Goal: Navigation & Orientation: Understand site structure

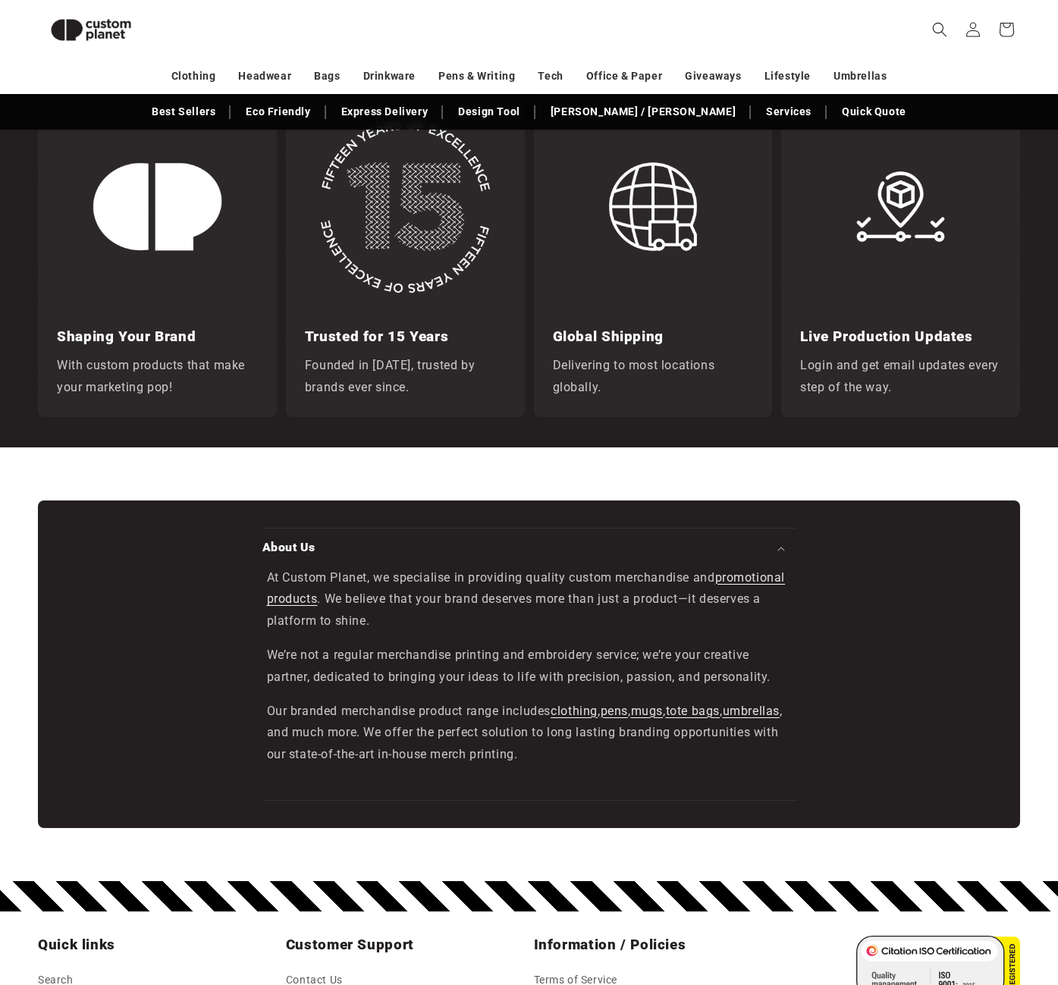
scroll to position [2278, 0]
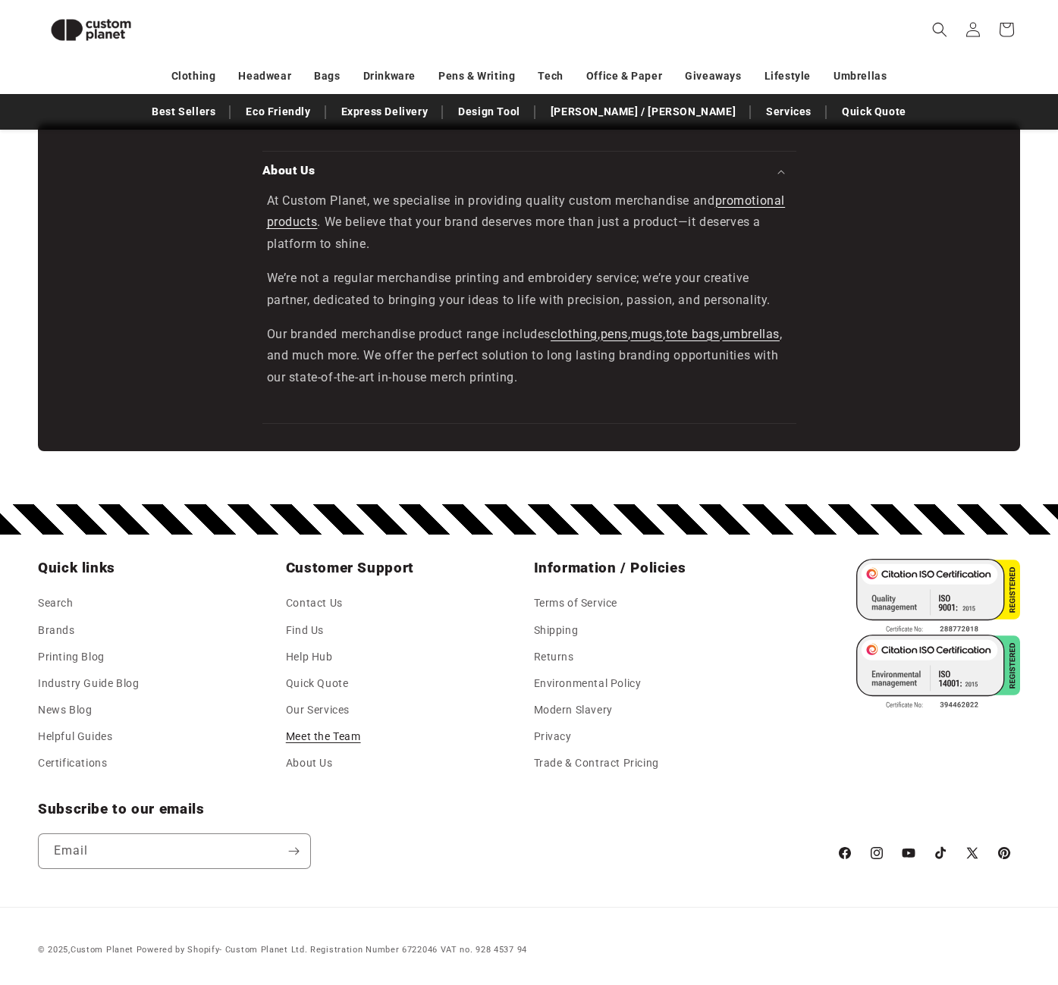
click at [347, 739] on link "Meet the Team" at bounding box center [323, 736] width 75 height 27
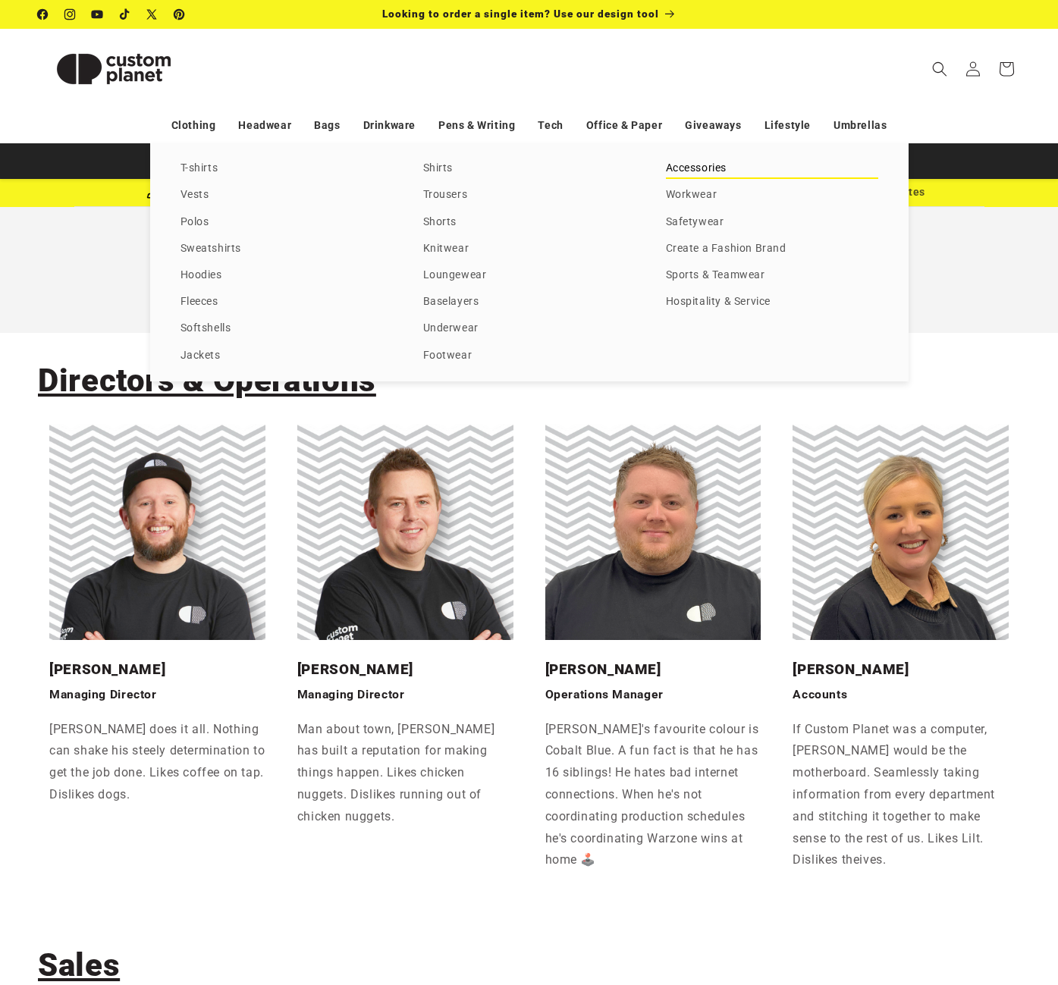
click at [699, 165] on link "Accessories" at bounding box center [772, 168] width 212 height 20
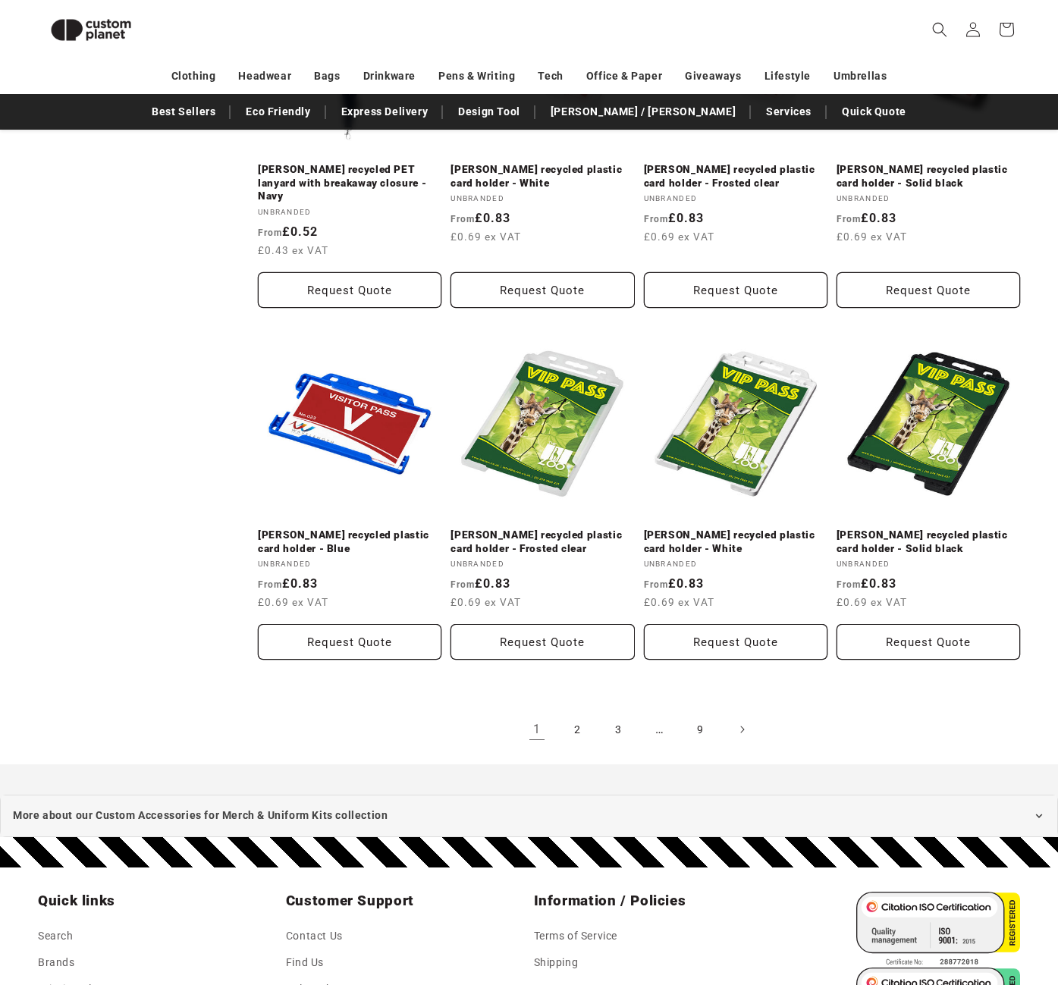
scroll to position [1420, 0]
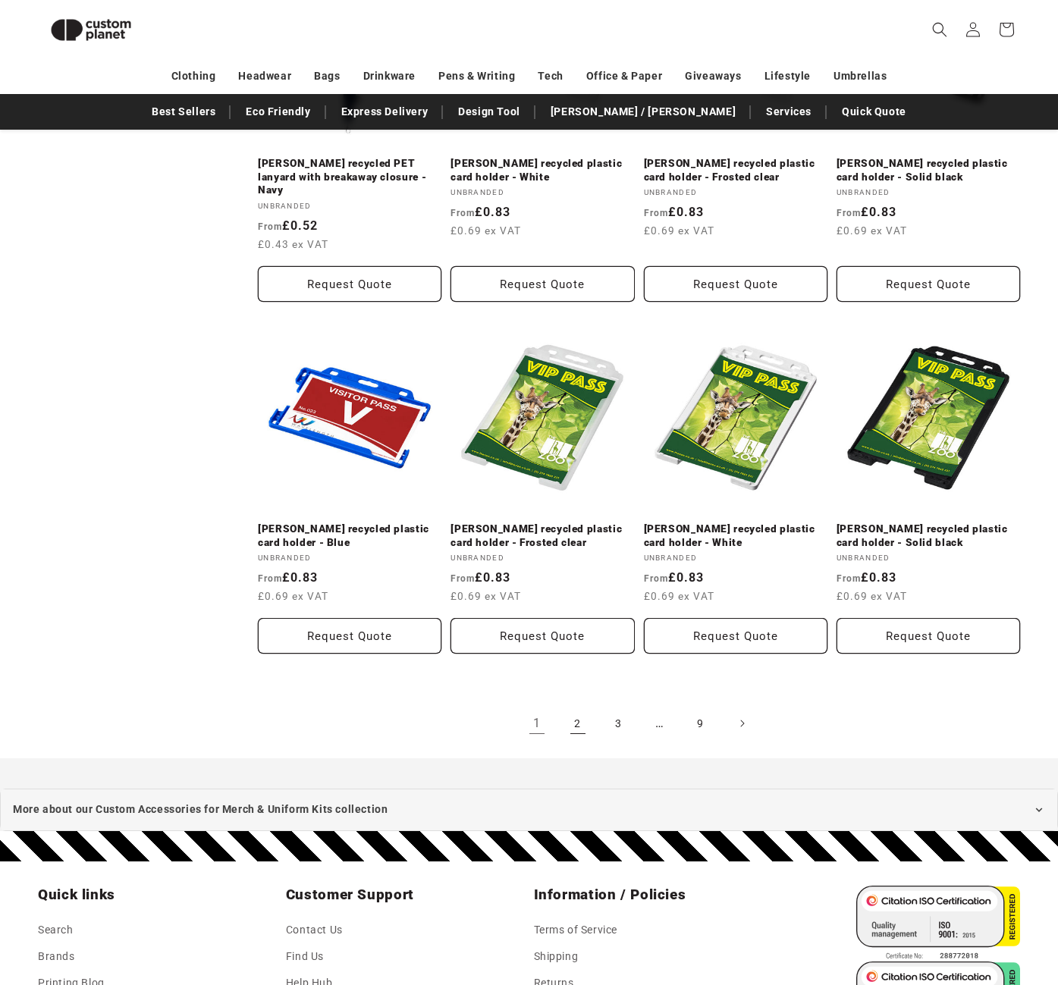
click at [576, 707] on link "2" at bounding box center [577, 723] width 33 height 33
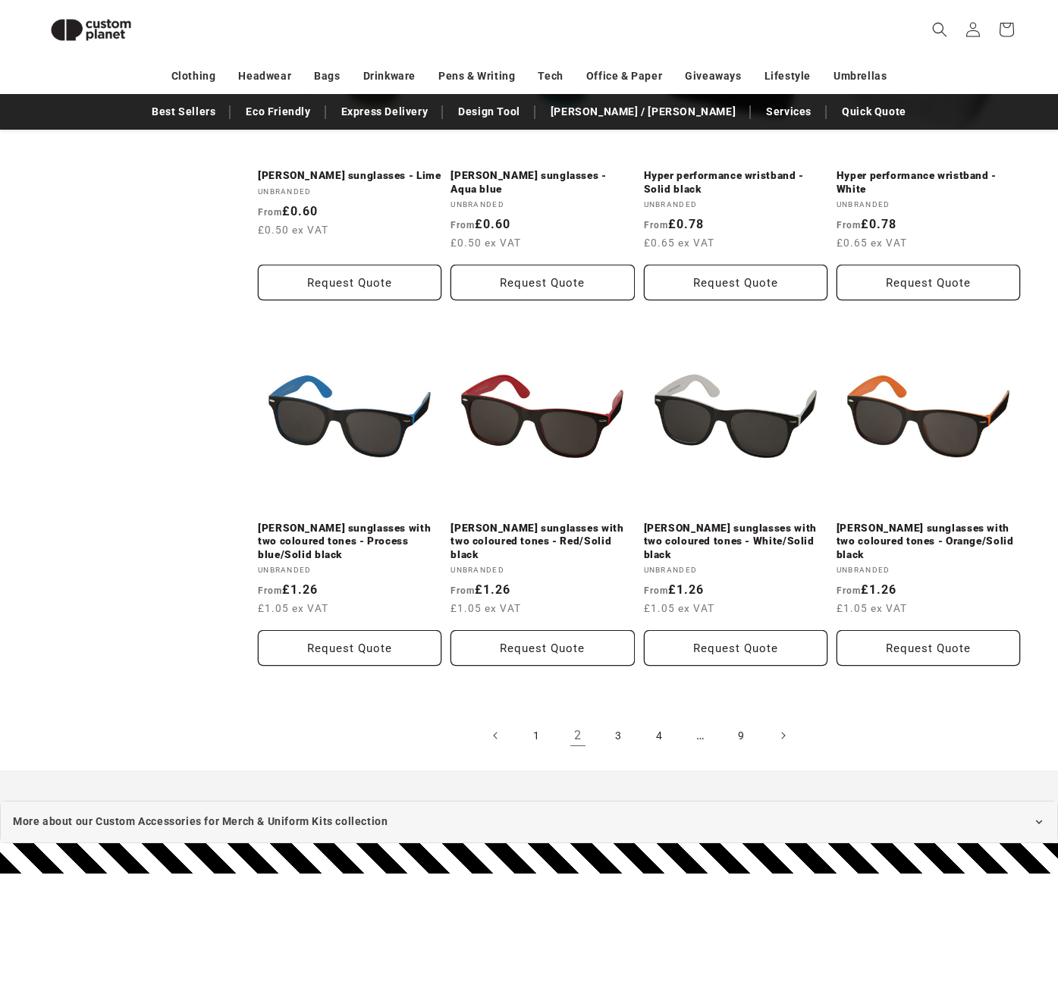
scroll to position [1420, 0]
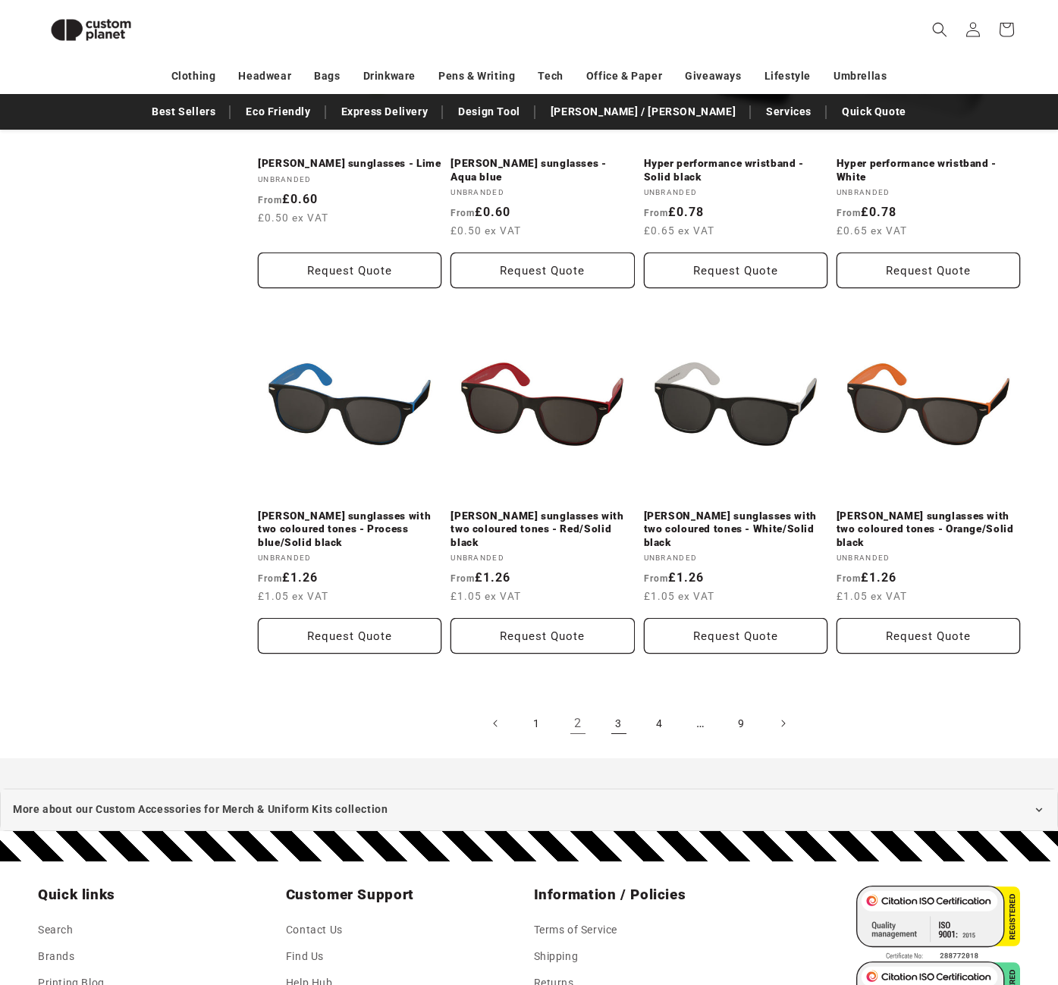
click at [617, 707] on link "3" at bounding box center [618, 723] width 33 height 33
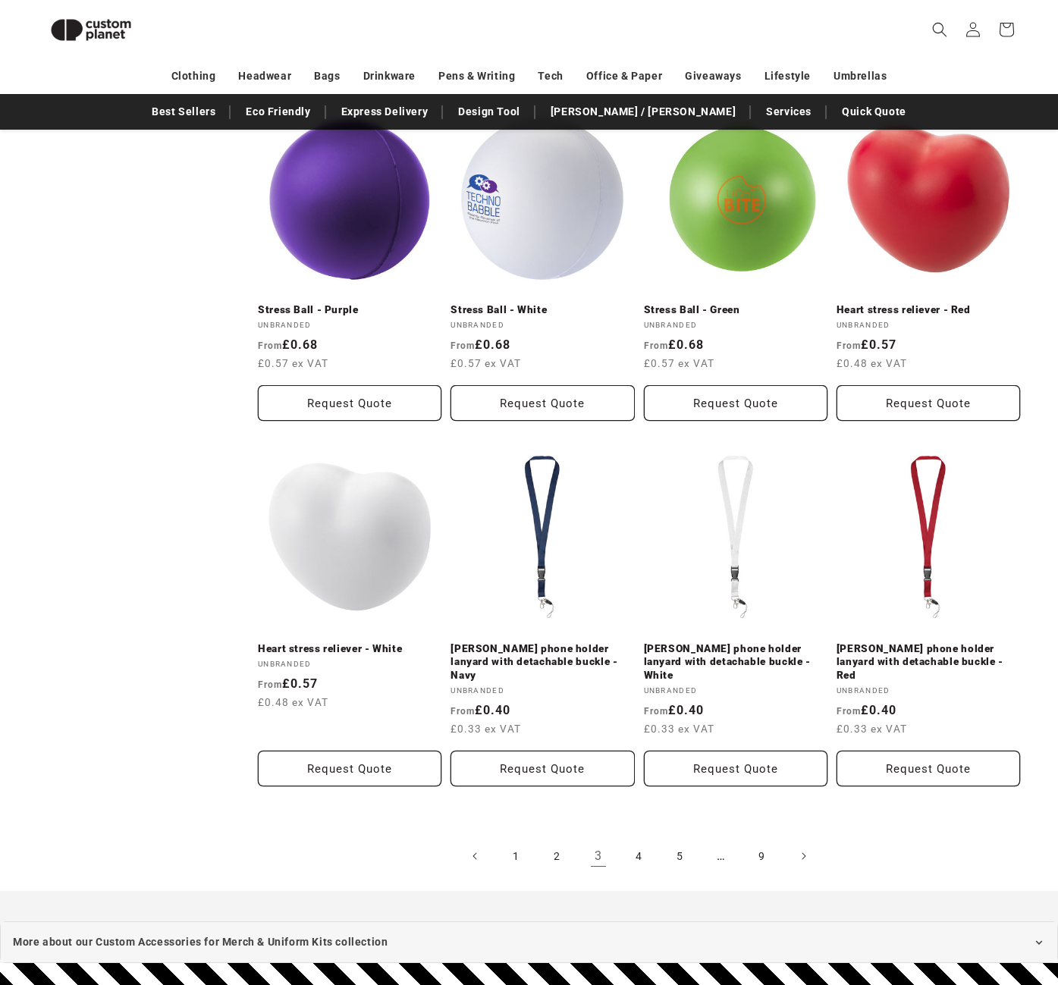
scroll to position [1345, 0]
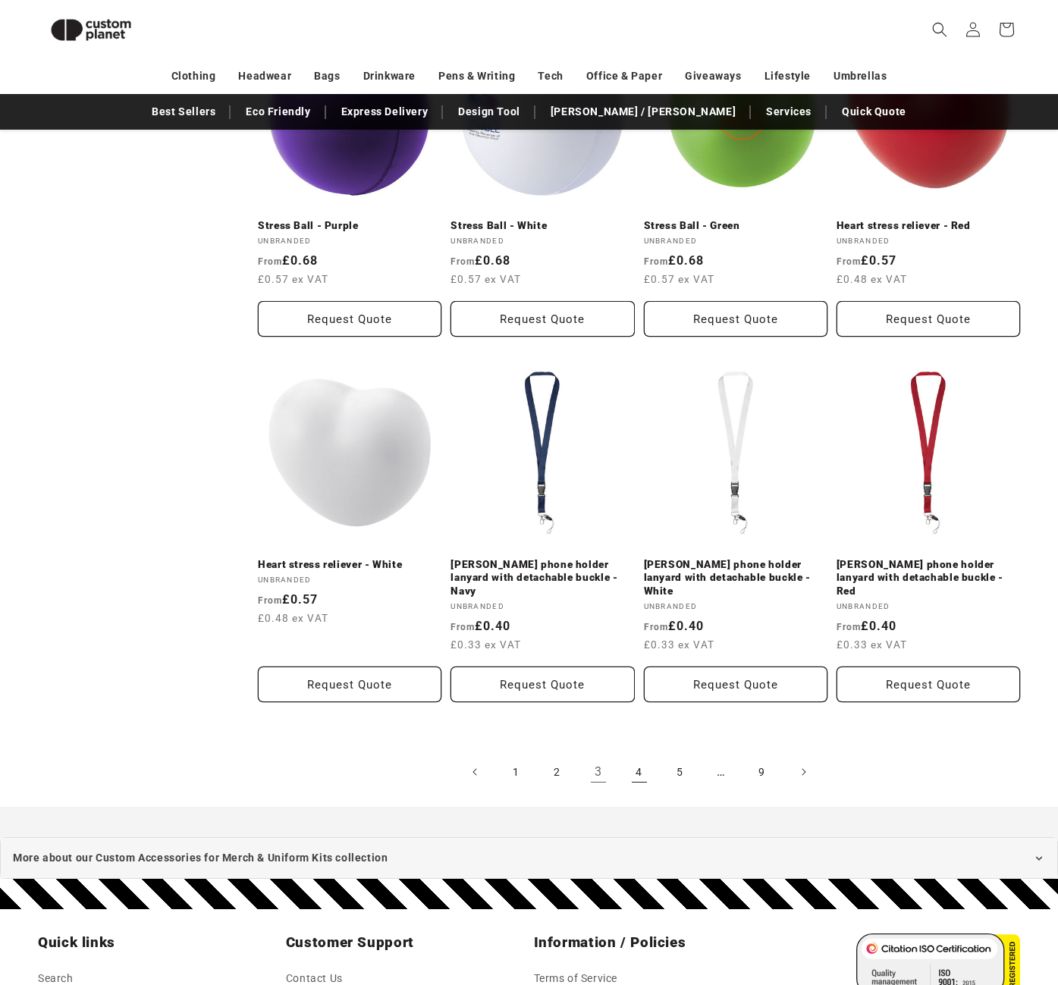
click at [630, 755] on link "4" at bounding box center [638, 771] width 33 height 33
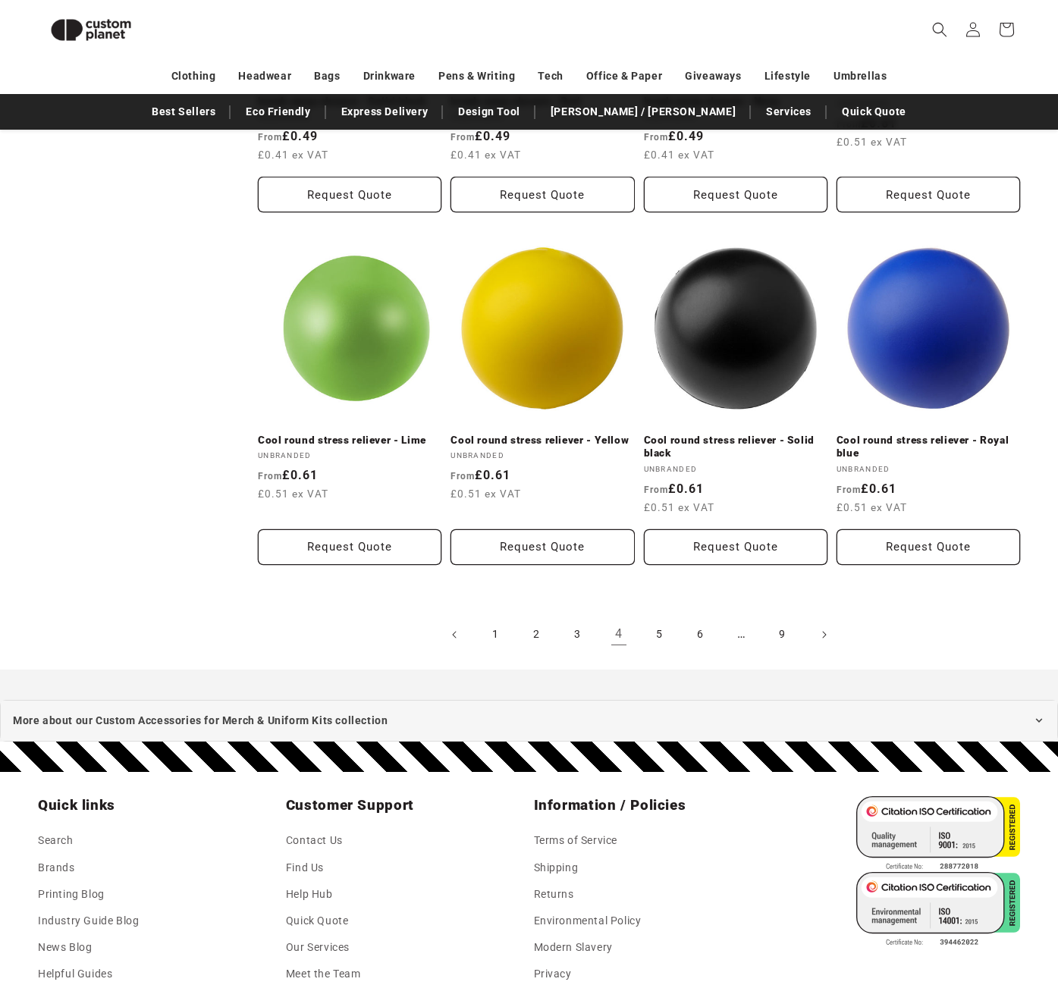
scroll to position [1648, 0]
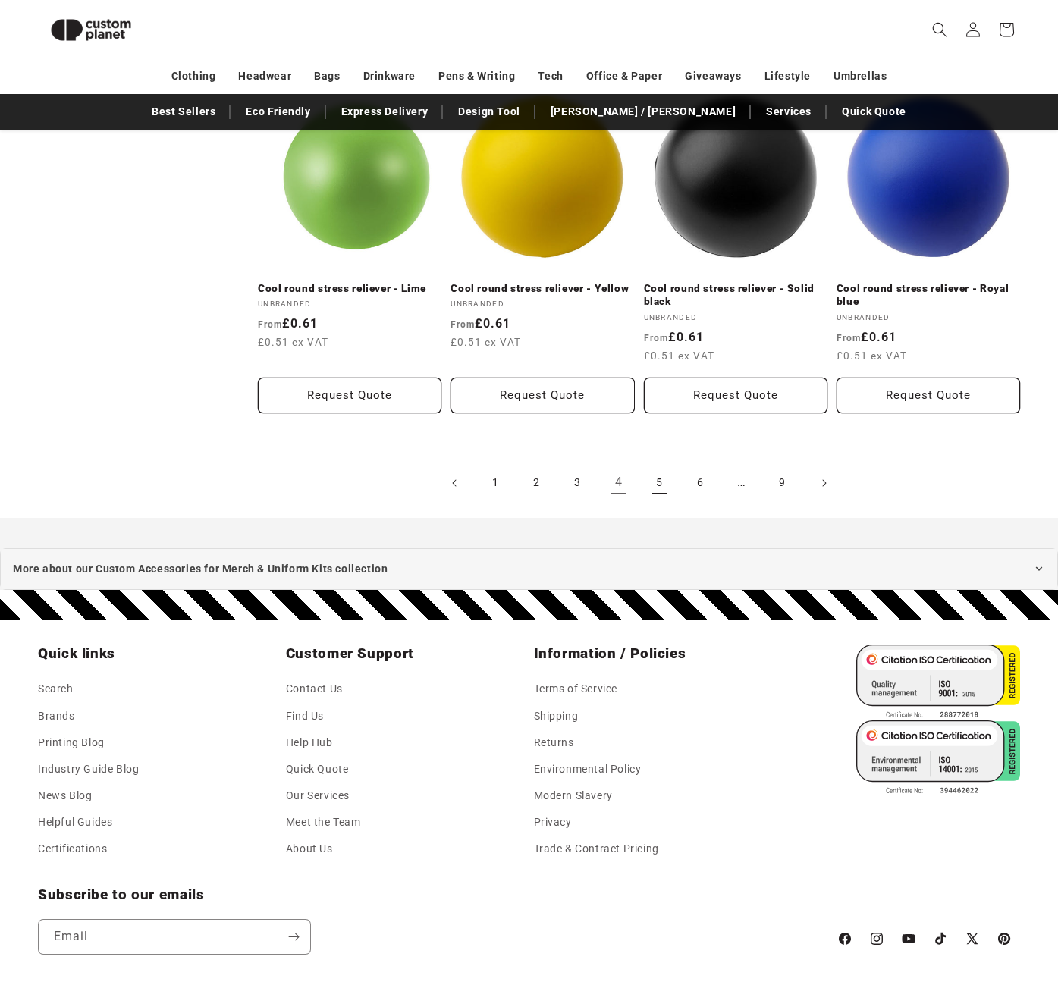
click at [657, 470] on link "5" at bounding box center [659, 482] width 33 height 33
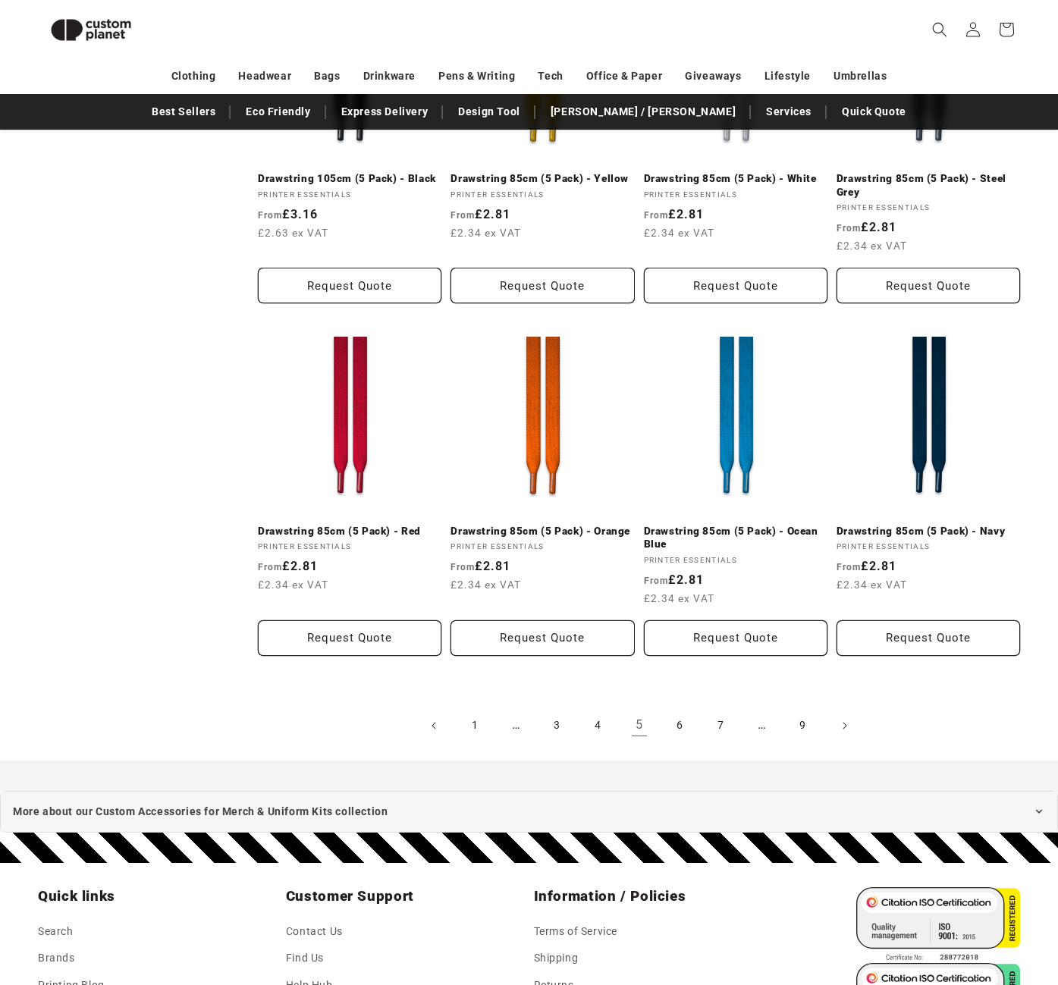
scroll to position [1572, 0]
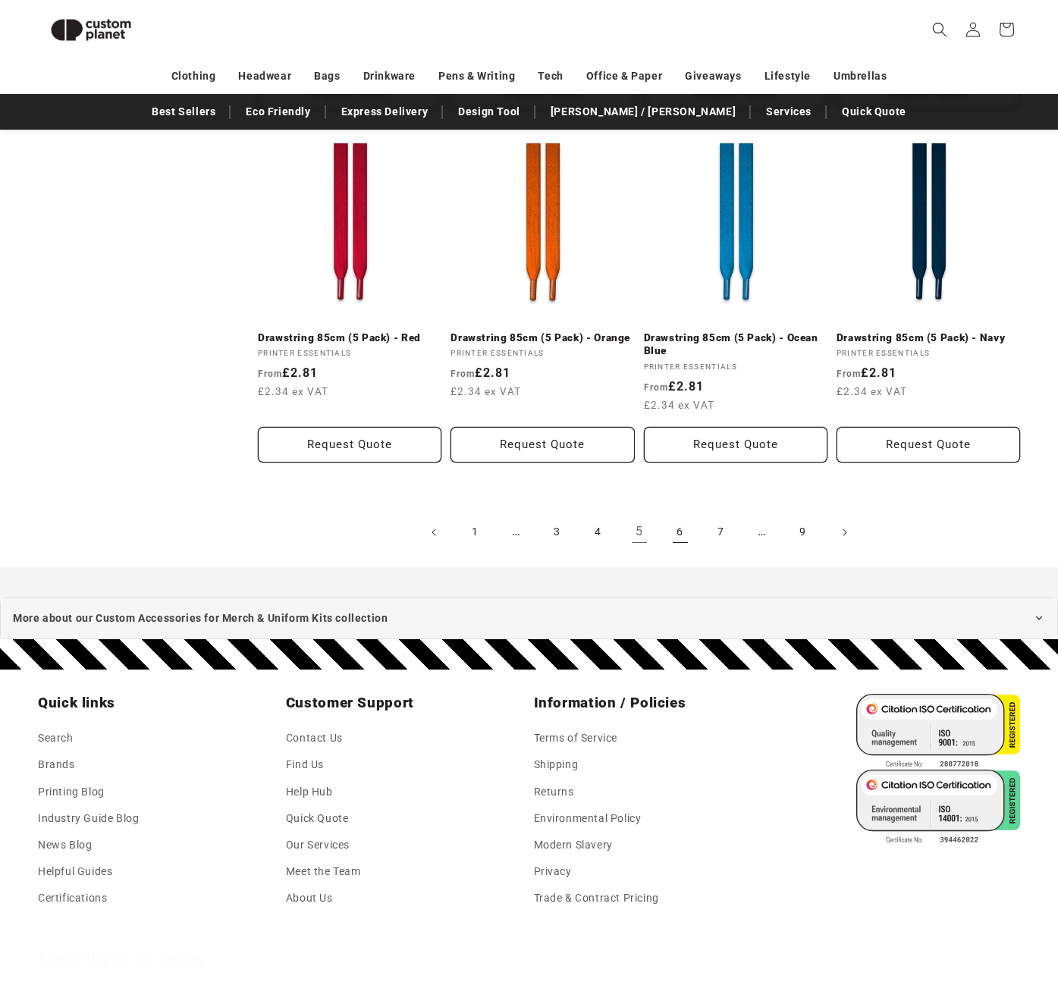
click at [682, 535] on link "6" at bounding box center [679, 532] width 33 height 33
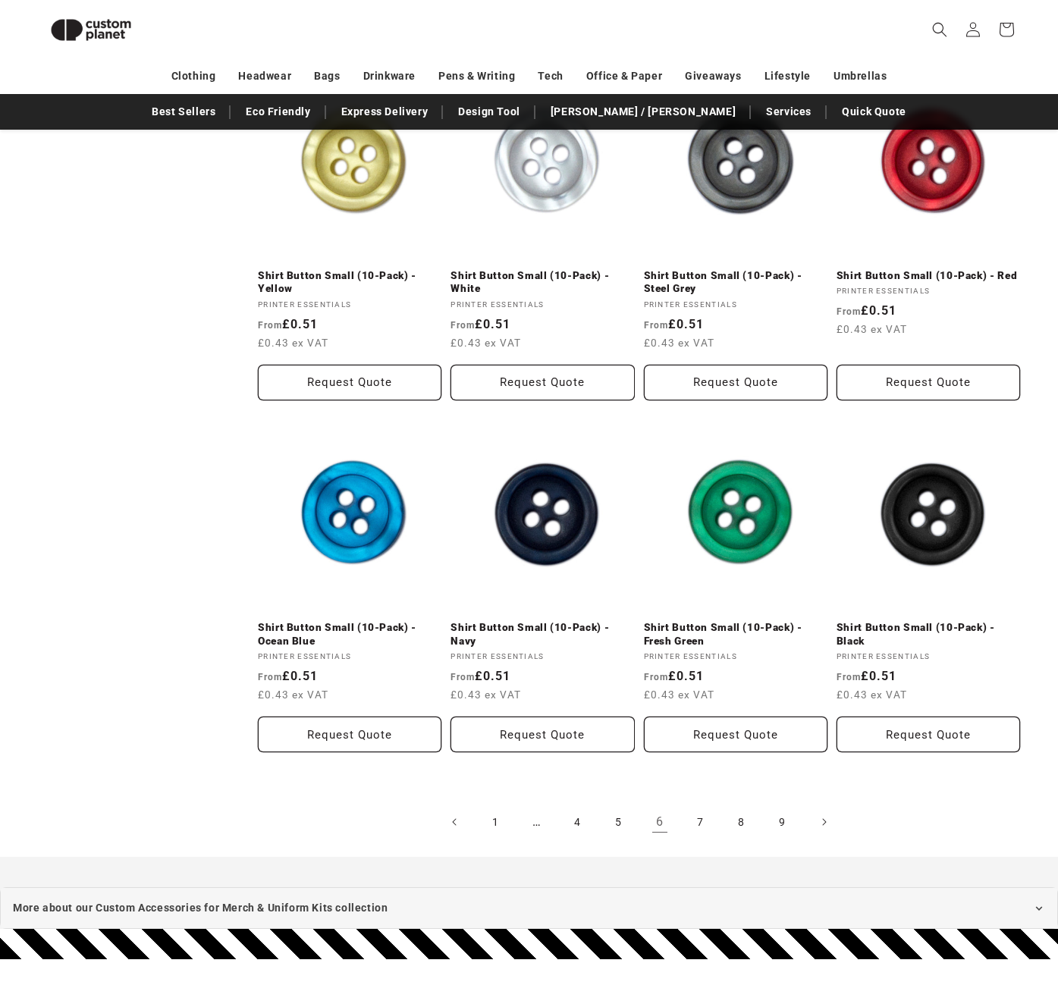
scroll to position [1648, 0]
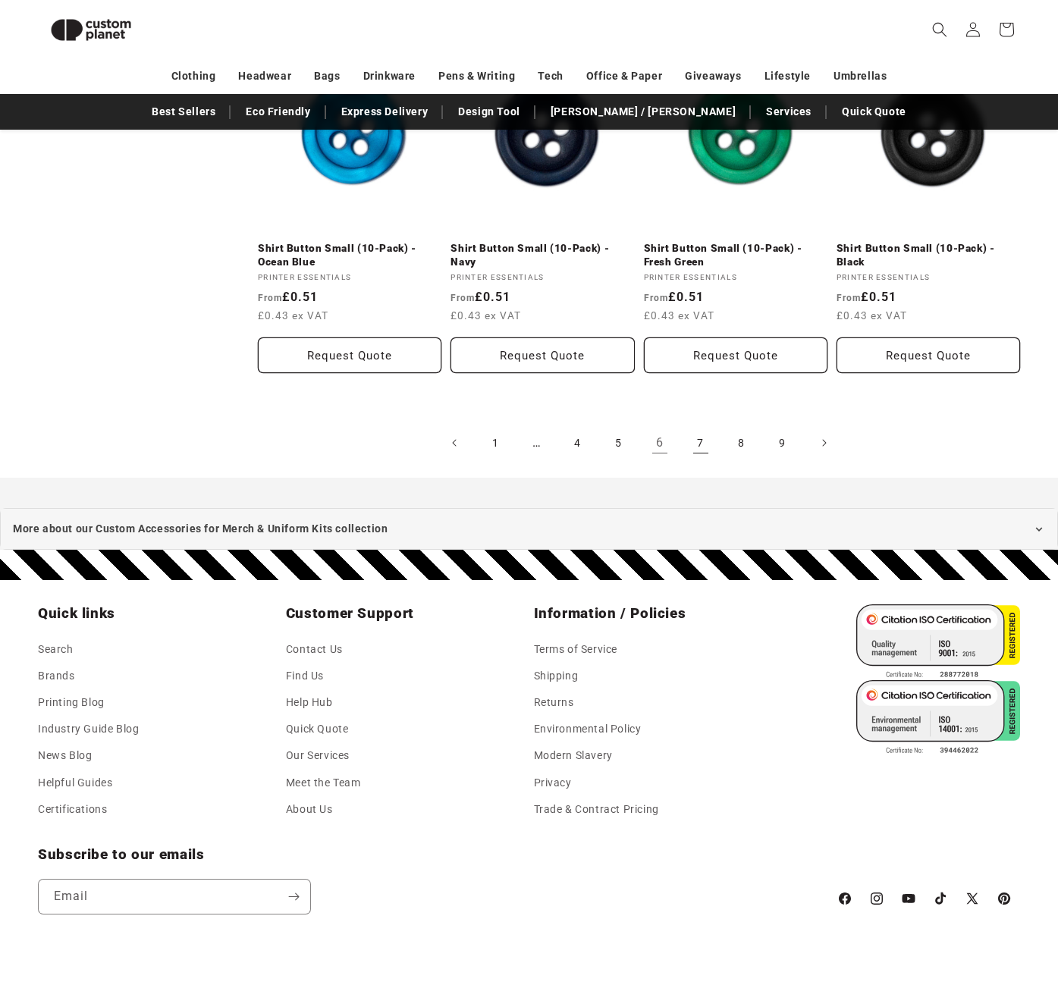
click at [710, 442] on link "7" at bounding box center [700, 442] width 33 height 33
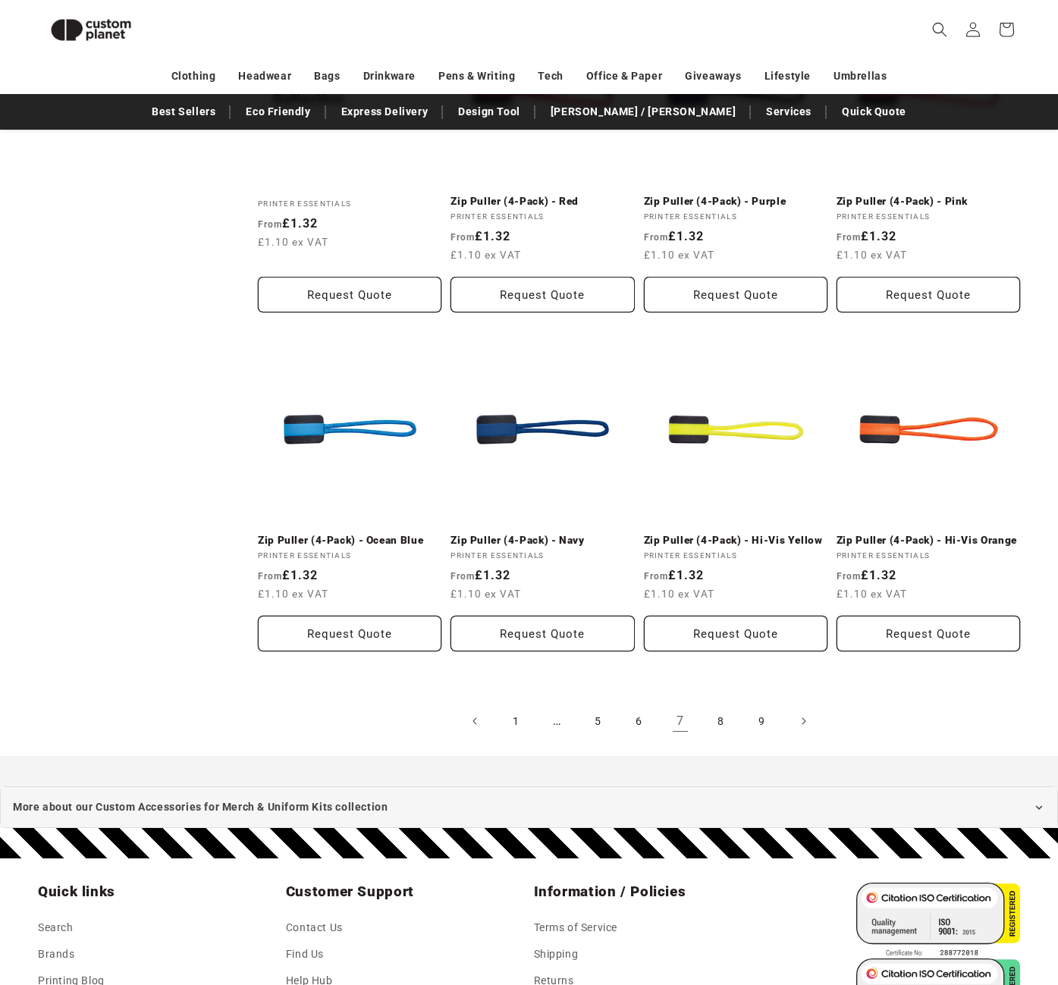
scroll to position [1570, 0]
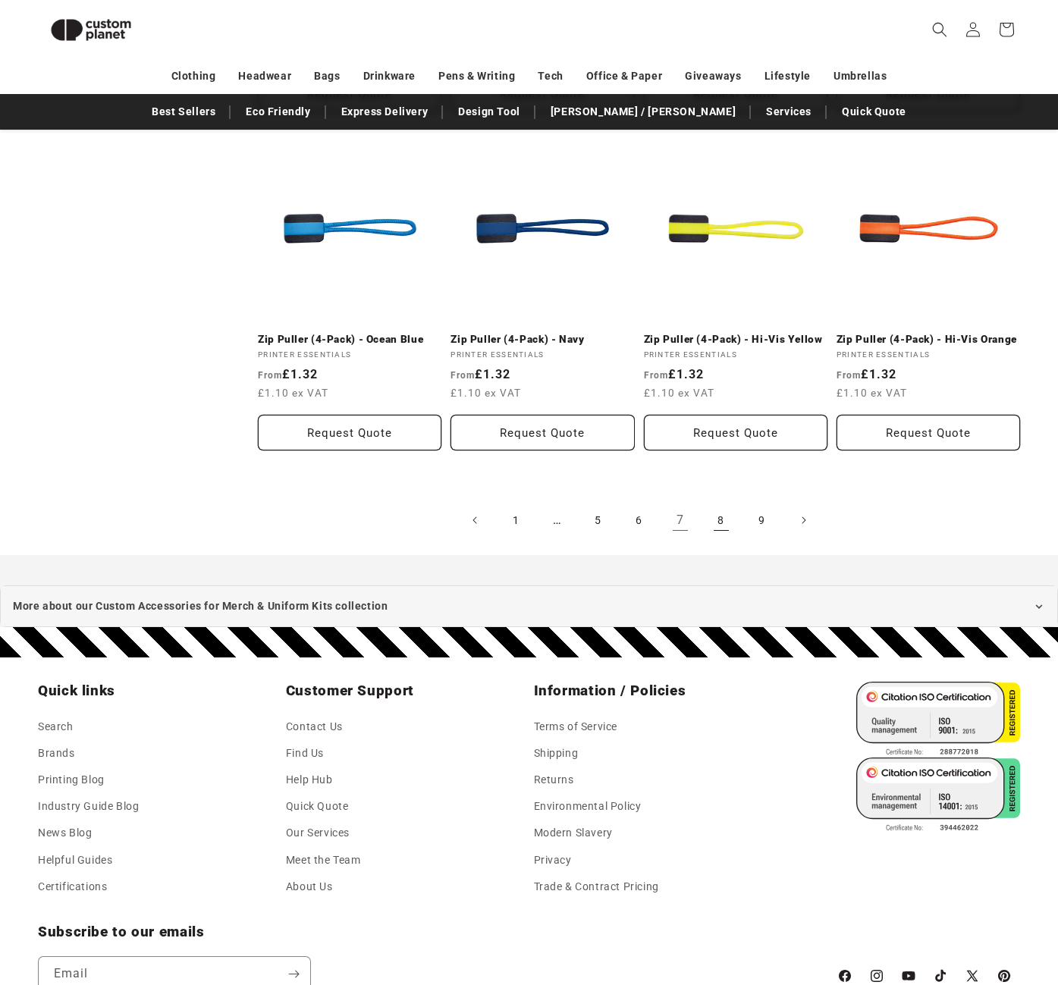
click at [723, 522] on link "8" at bounding box center [720, 519] width 33 height 33
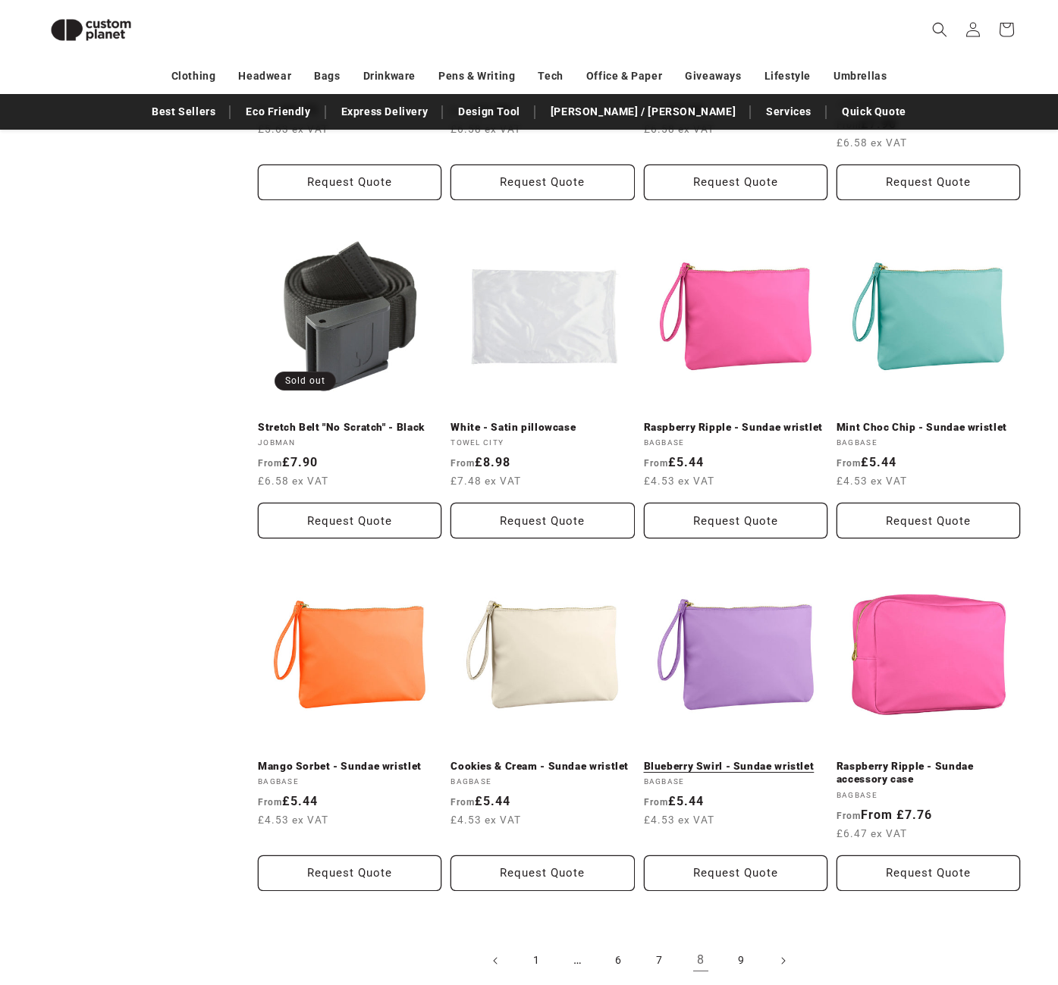
scroll to position [1268, 0]
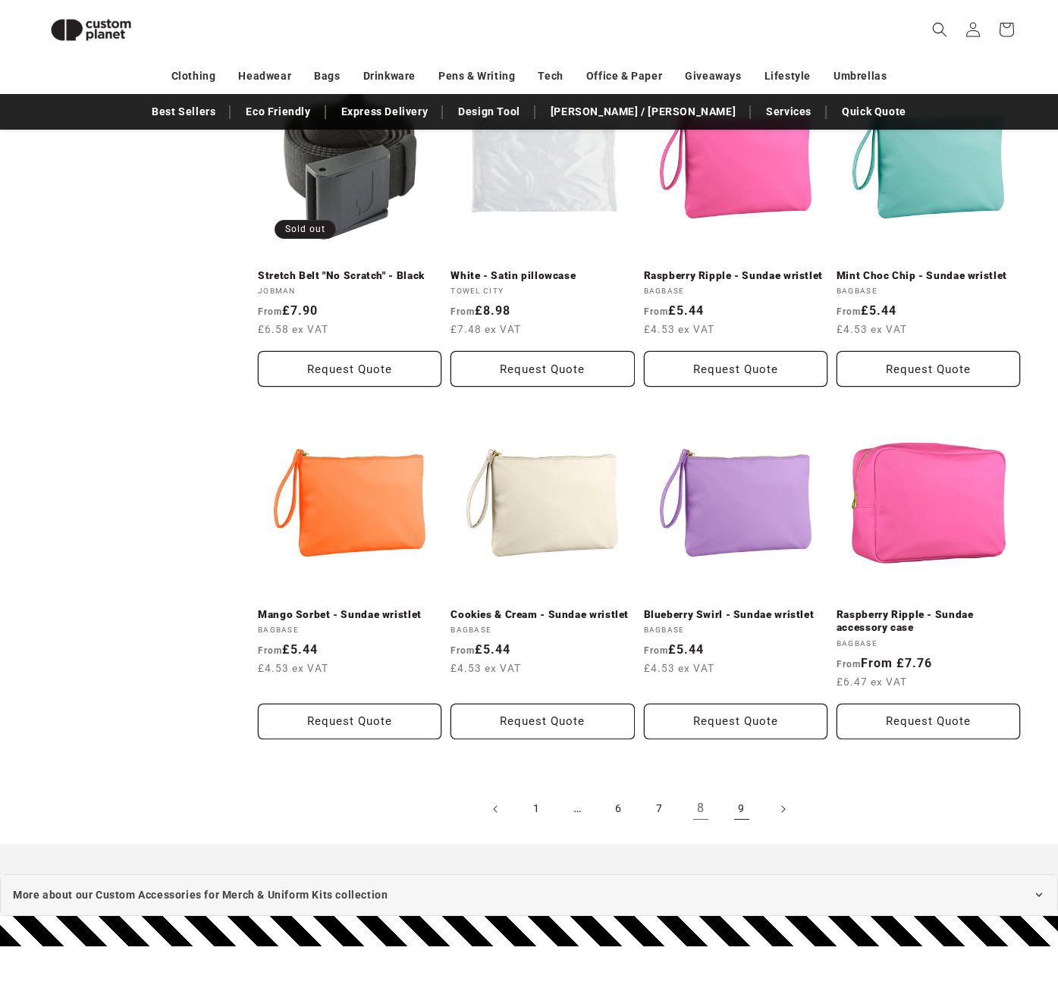
click at [749, 817] on link "9" at bounding box center [741, 808] width 33 height 33
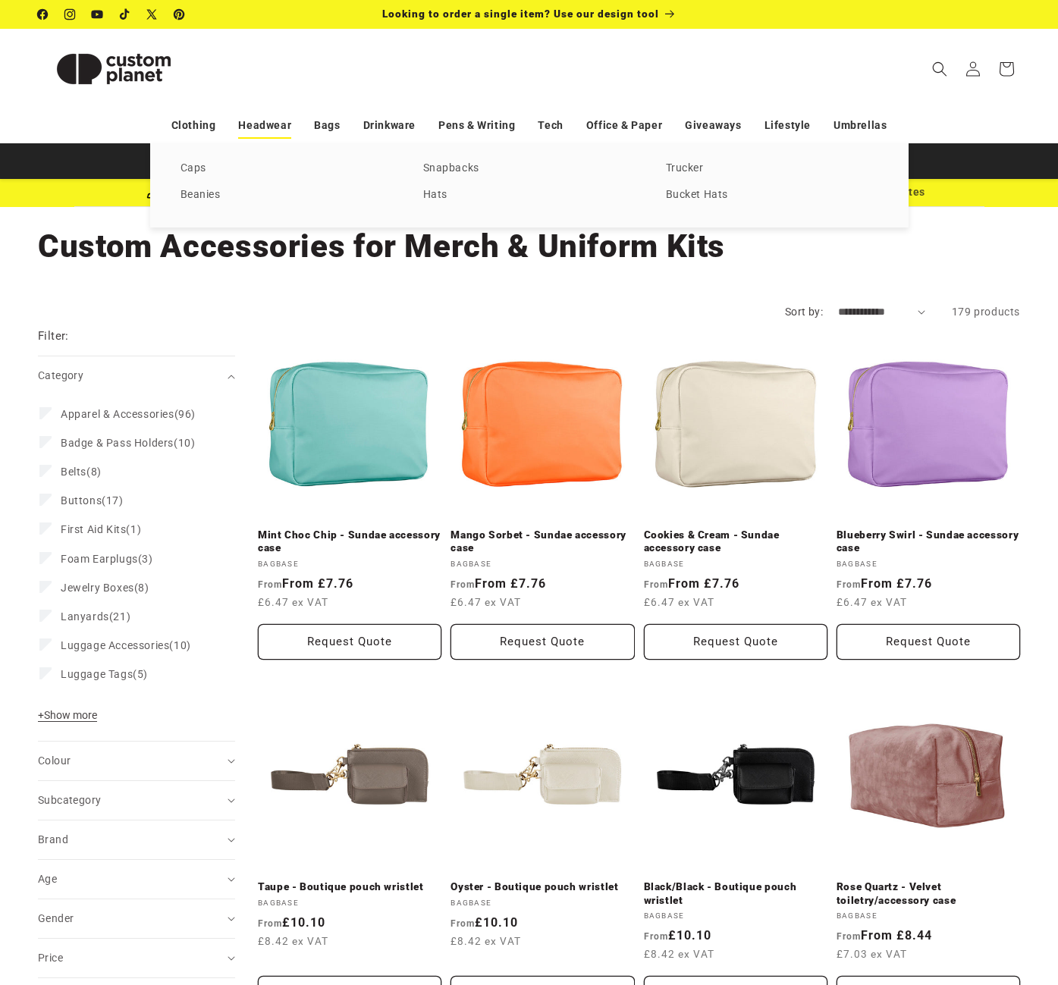
click at [259, 134] on link "Headwear" at bounding box center [264, 125] width 53 height 27
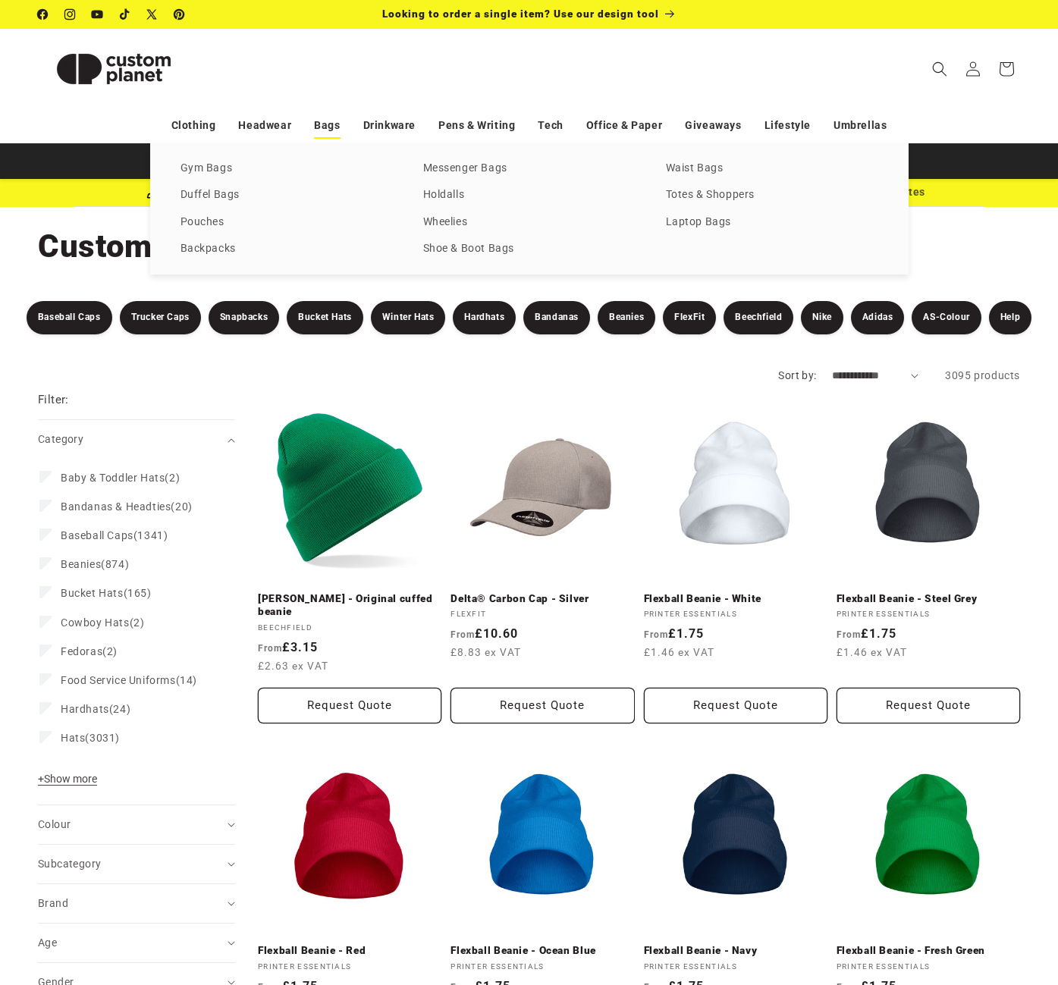
click at [332, 124] on link "Bags" at bounding box center [327, 125] width 26 height 27
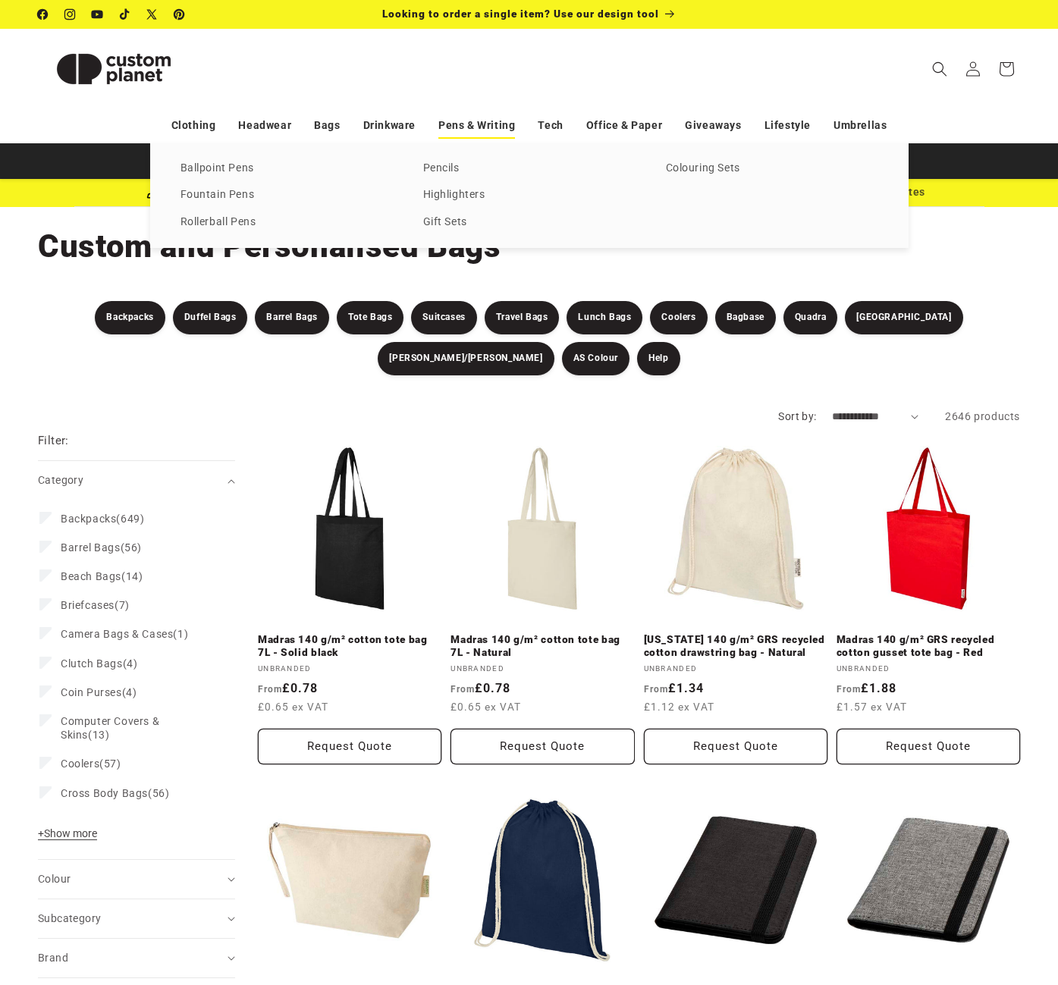
click at [464, 127] on link "Pens & Writing" at bounding box center [476, 125] width 77 height 27
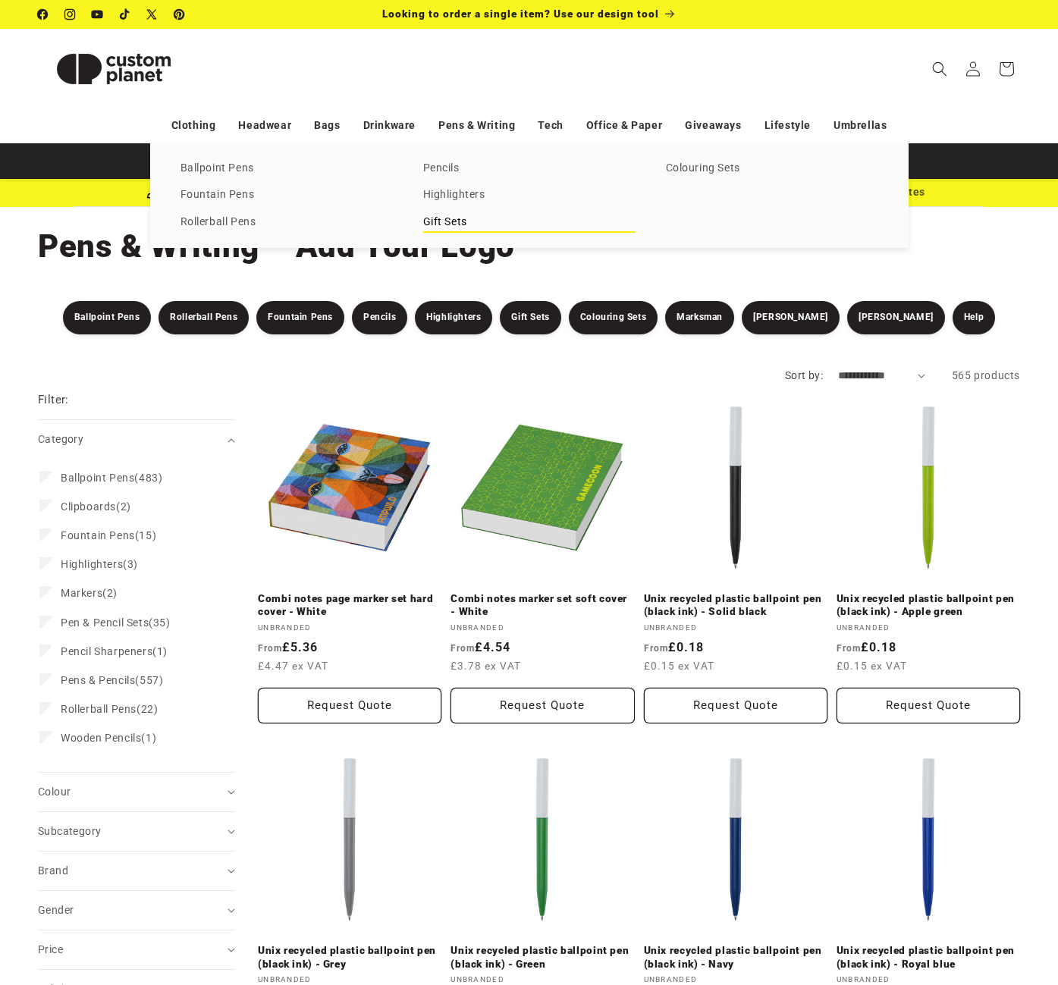
click at [447, 218] on link "Gift Sets" at bounding box center [529, 222] width 212 height 20
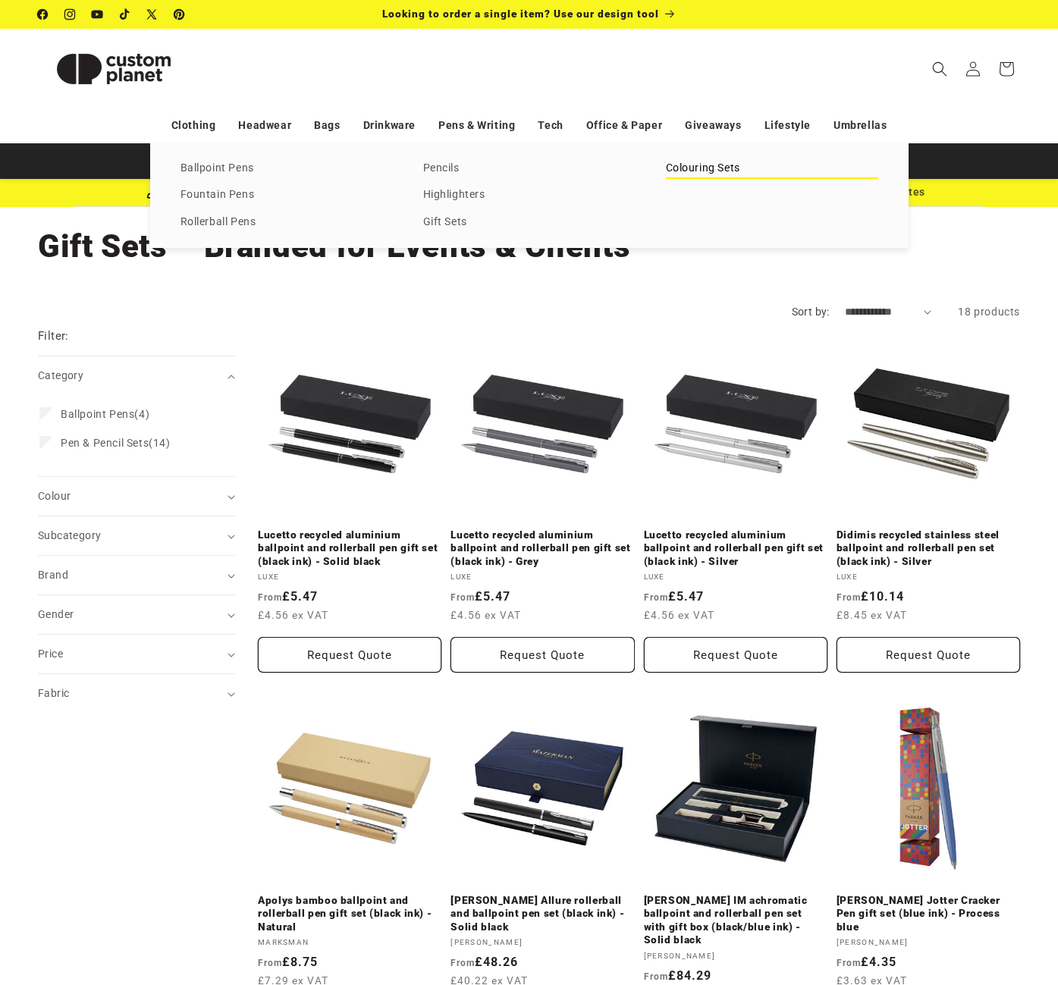
click at [676, 168] on link "Colouring Sets" at bounding box center [772, 168] width 212 height 20
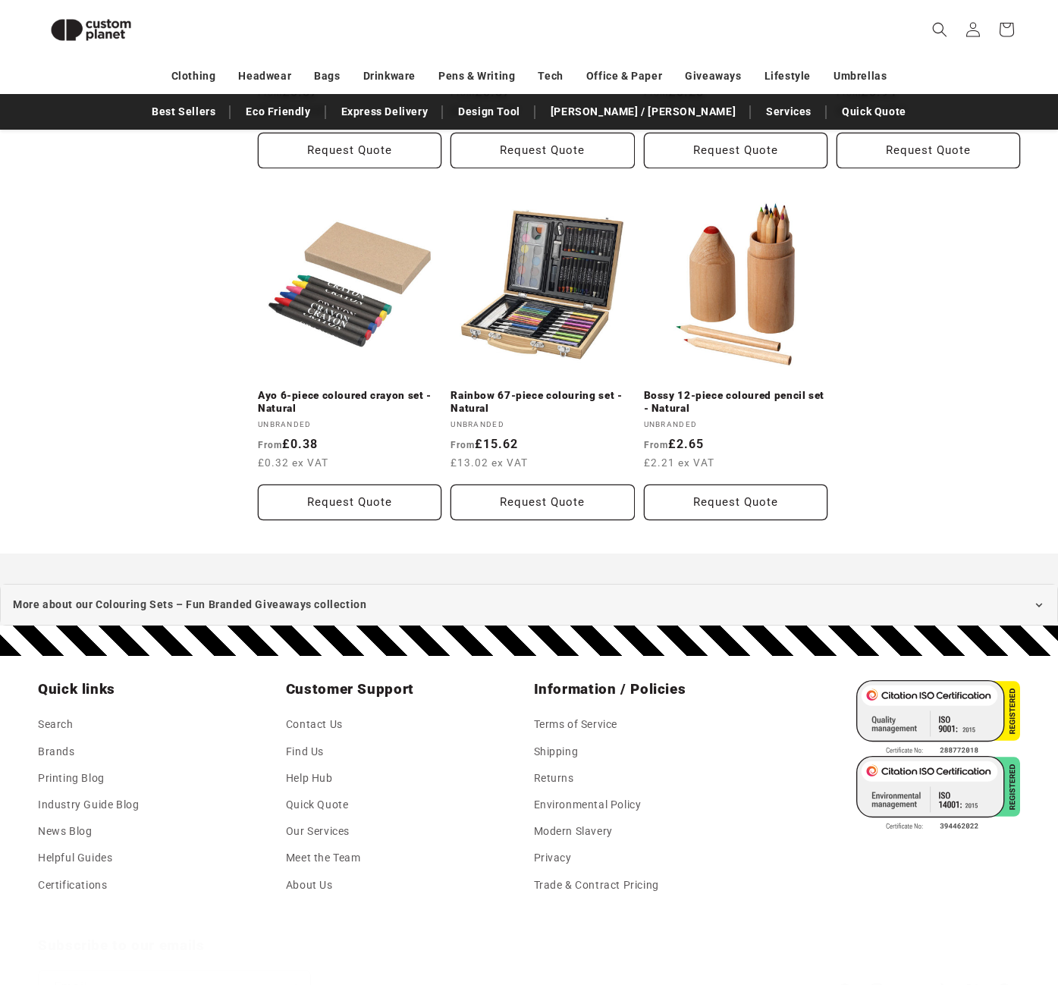
scroll to position [1193, 0]
